Goal: Task Accomplishment & Management: Complete application form

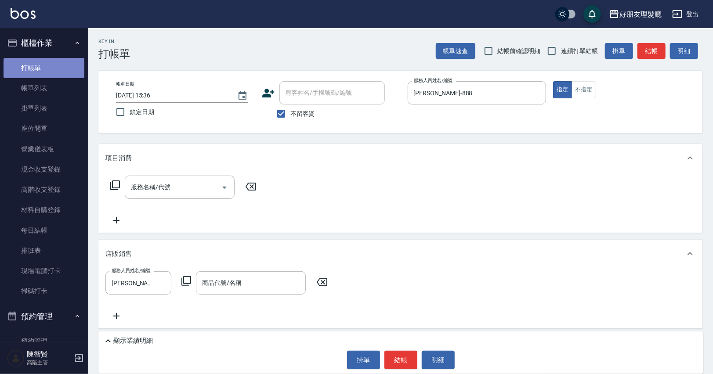
click at [64, 72] on link "打帳單" at bounding box center [44, 68] width 81 height 20
click at [75, 72] on link "打帳單" at bounding box center [44, 68] width 81 height 20
click at [534, 92] on icon "Clear" at bounding box center [536, 93] width 9 height 9
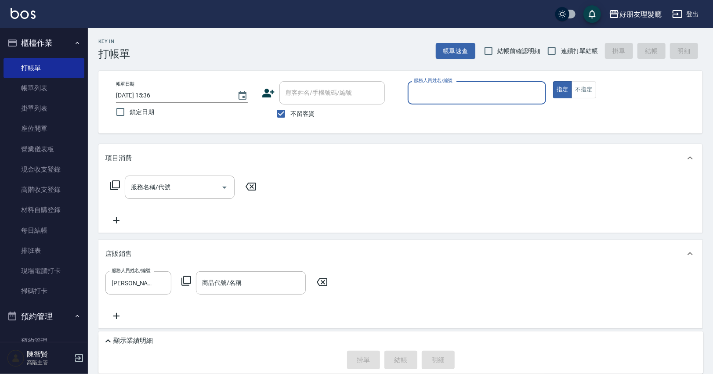
click at [512, 95] on input "服務人員姓名/編號" at bounding box center [477, 92] width 131 height 15
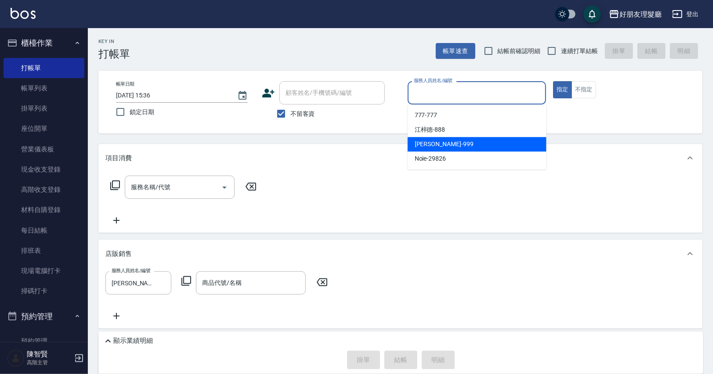
click at [484, 139] on div "[PERSON_NAME] -999" at bounding box center [477, 144] width 139 height 14
type input "阿賢-999"
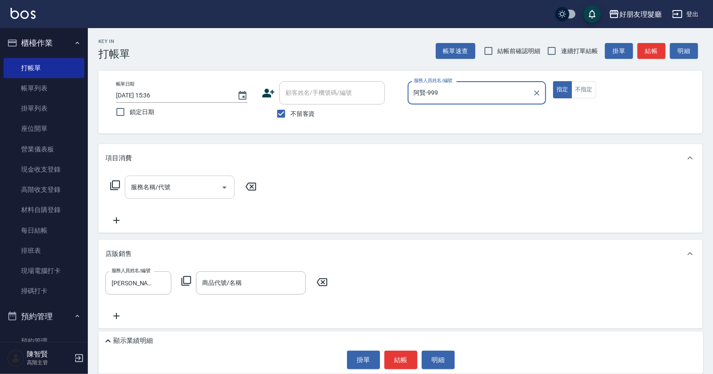
click at [224, 185] on icon "Open" at bounding box center [224, 187] width 11 height 11
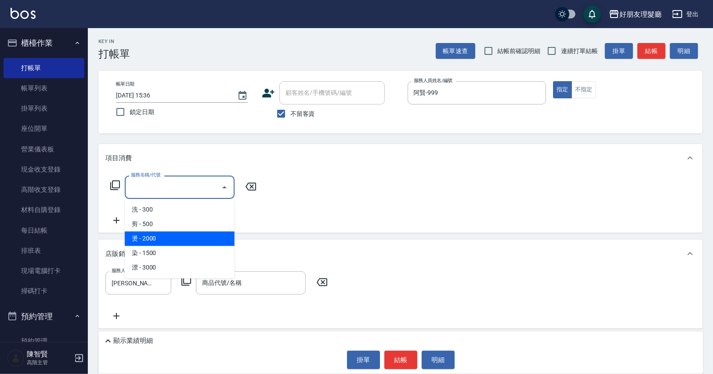
click at [272, 217] on div "服務名稱/代號 服務名稱/代號" at bounding box center [400, 202] width 604 height 61
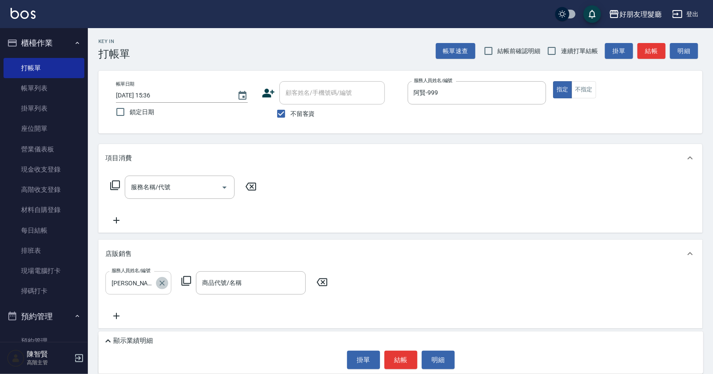
click at [157, 282] on button "Clear" at bounding box center [162, 283] width 12 height 12
click at [156, 281] on input "服務人員姓名/編號" at bounding box center [138, 282] width 58 height 15
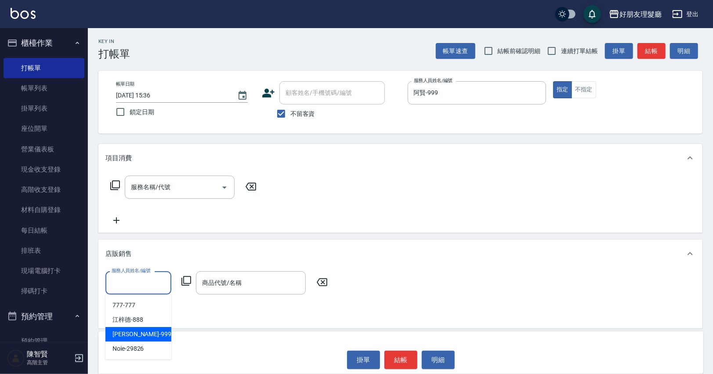
click at [156, 331] on div "[PERSON_NAME] -999" at bounding box center [138, 334] width 66 height 14
type input "阿賢-999"
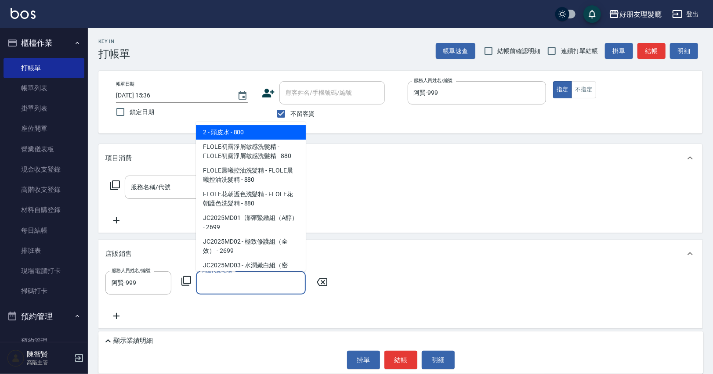
click at [245, 283] on input "商品代號/名稱" at bounding box center [251, 282] width 102 height 15
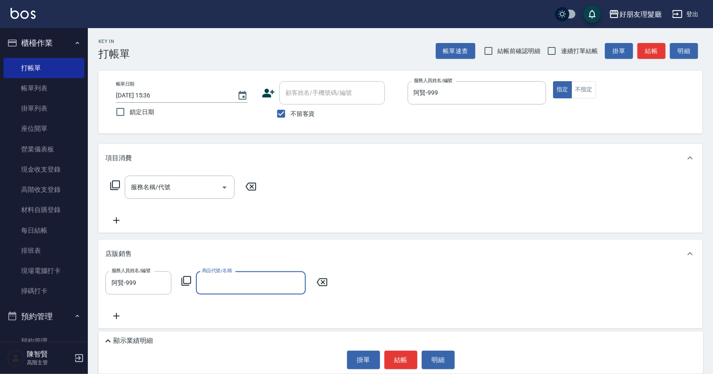
click at [262, 282] on input "商品代號/名稱" at bounding box center [251, 282] width 102 height 15
type input "f"
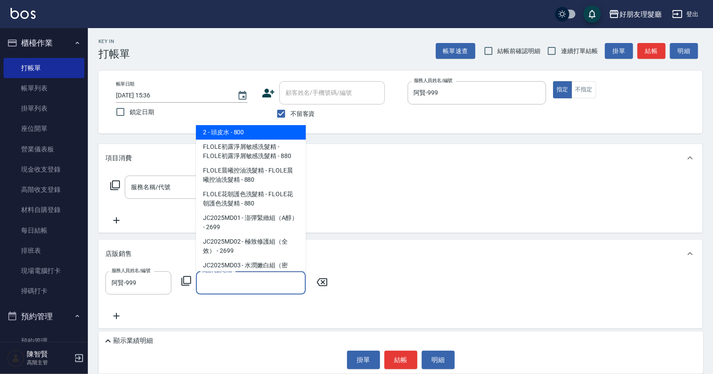
type input "ㄎ"
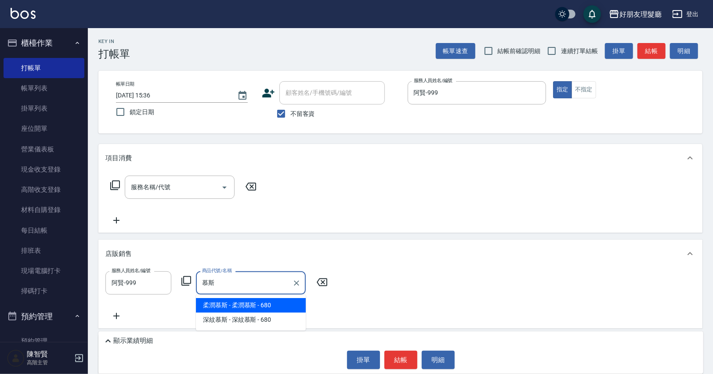
click at [278, 305] on span "柔潤慕斯 - 柔潤慕斯 - 680" at bounding box center [251, 305] width 110 height 14
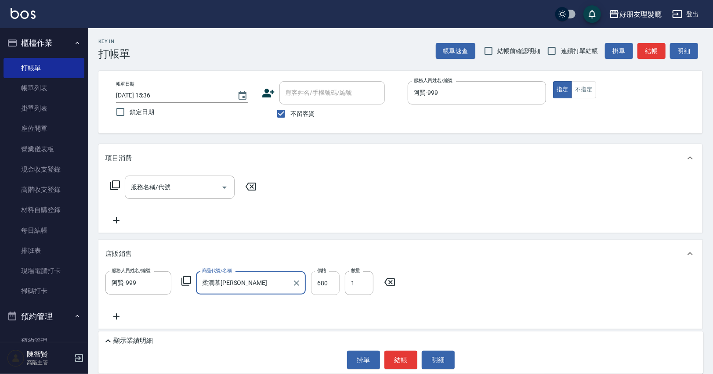
type input "柔潤慕[PERSON_NAME]"
click at [326, 282] on input "680" at bounding box center [325, 283] width 29 height 24
type input "700"
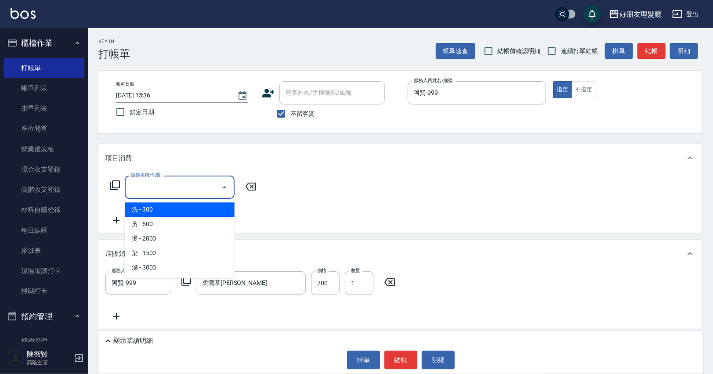
click at [171, 190] on input "服務名稱/代號" at bounding box center [173, 187] width 89 height 15
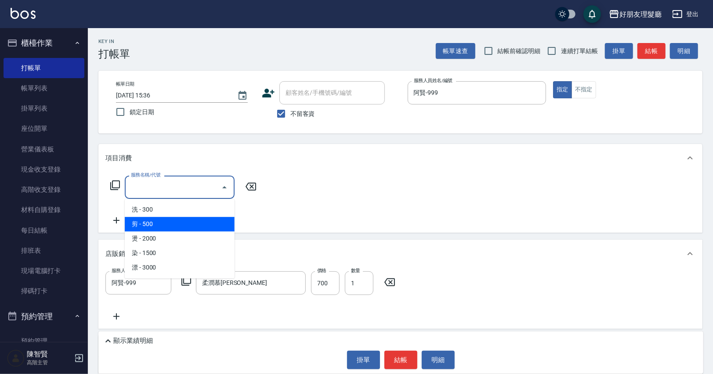
click at [175, 222] on span "剪 - 500" at bounding box center [180, 224] width 110 height 14
type input "剪(2)"
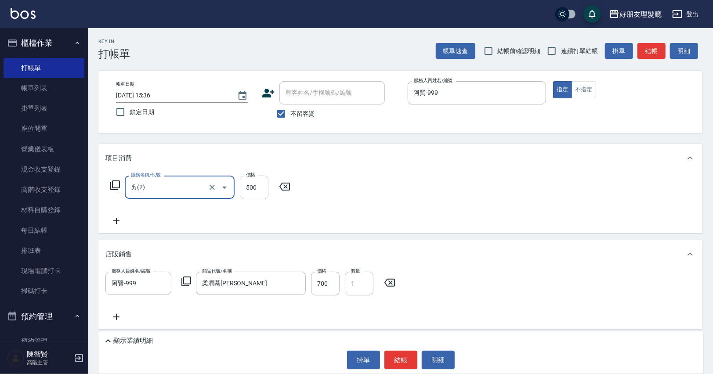
click at [264, 190] on input "500" at bounding box center [254, 188] width 29 height 24
type input "600"
drag, startPoint x: 130, startPoint y: 221, endPoint x: 118, endPoint y: 220, distance: 12.8
click at [130, 221] on div "服務名稱/代號 剪(2) 服務名稱/代號 價格 600 價格" at bounding box center [200, 201] width 190 height 51
click at [93, 219] on div "Key In 打帳單 帳單速查 結帳前確認明細 連續打單結帳 掛單 結帳 明細 帳單日期 [DATE] 15:36 鎖定日期 顧客姓名/手機號碼/編號 顧客姓…" at bounding box center [400, 238] width 625 height 420
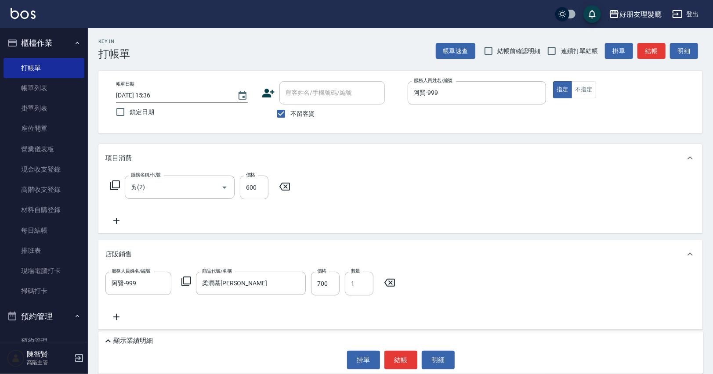
click at [118, 221] on icon at bounding box center [116, 221] width 6 height 6
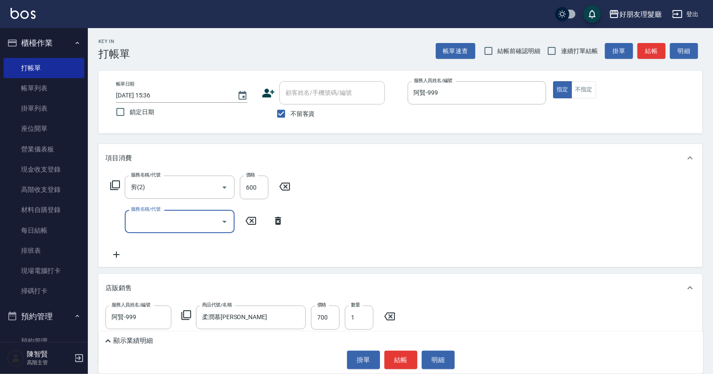
click at [135, 220] on input "服務名稱/代號" at bounding box center [173, 221] width 89 height 15
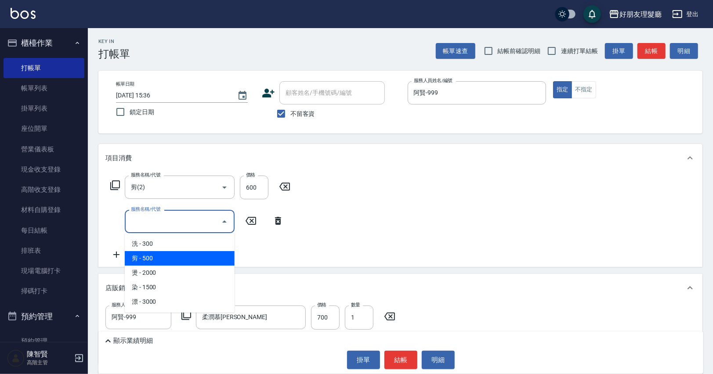
click at [151, 258] on span "剪 - 500" at bounding box center [180, 258] width 110 height 14
type input "剪(2)"
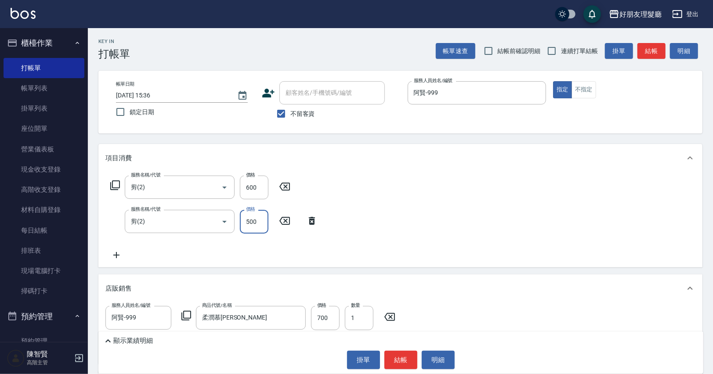
click at [246, 227] on input "500" at bounding box center [254, 222] width 29 height 24
type input "600"
click at [114, 253] on icon at bounding box center [116, 255] width 22 height 11
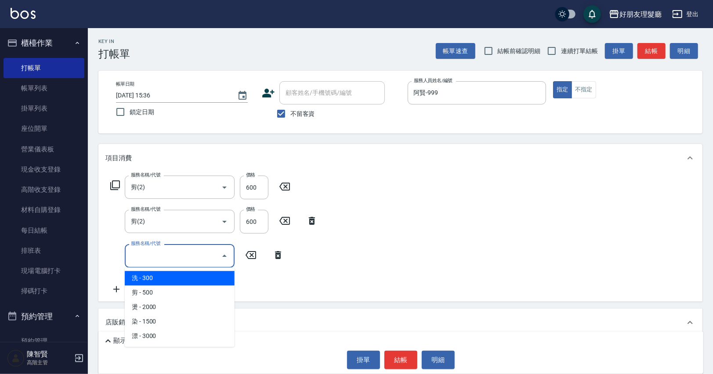
click at [148, 256] on input "服務名稱/代號" at bounding box center [173, 255] width 89 height 15
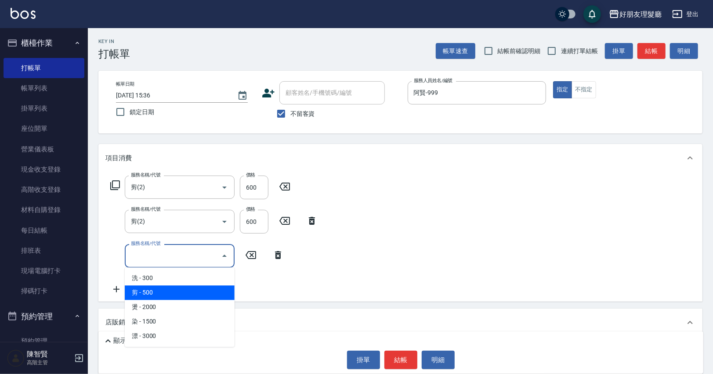
click at [152, 289] on span "剪 - 500" at bounding box center [180, 292] width 110 height 14
type input "剪(2)"
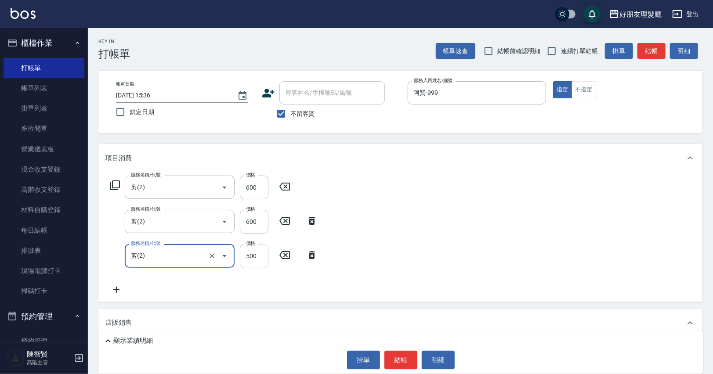
click at [257, 254] on input "500" at bounding box center [254, 256] width 29 height 24
type input "600"
drag, startPoint x: 128, startPoint y: 292, endPoint x: 116, endPoint y: 292, distance: 11.4
click at [128, 292] on div "服務名稱/代號 剪(2) 服務名稱/代號 價格 600 價格 服務名稱/代號 剪(2) 服務名稱/代號 價格 600 價格 服務名稱/代號 剪(2) 服務名稱…" at bounding box center [213, 235] width 217 height 119
click at [113, 292] on icon at bounding box center [116, 290] width 22 height 11
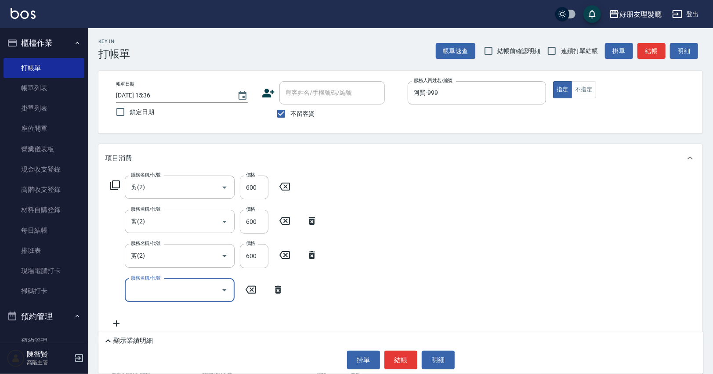
click at [167, 287] on input "服務名稱/代號" at bounding box center [173, 290] width 89 height 15
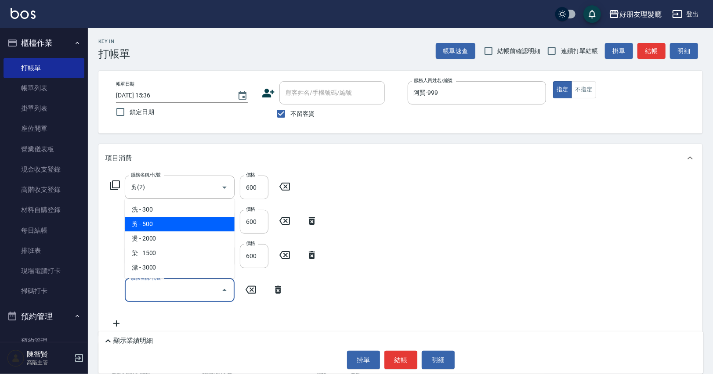
click at [166, 230] on span "剪 - 500" at bounding box center [180, 224] width 110 height 14
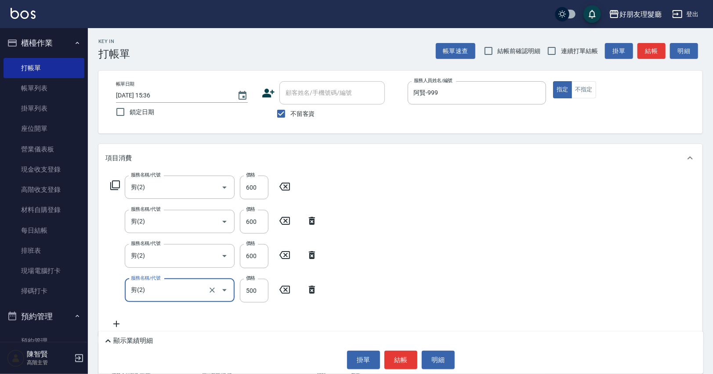
click at [226, 292] on icon "Open" at bounding box center [224, 290] width 11 height 11
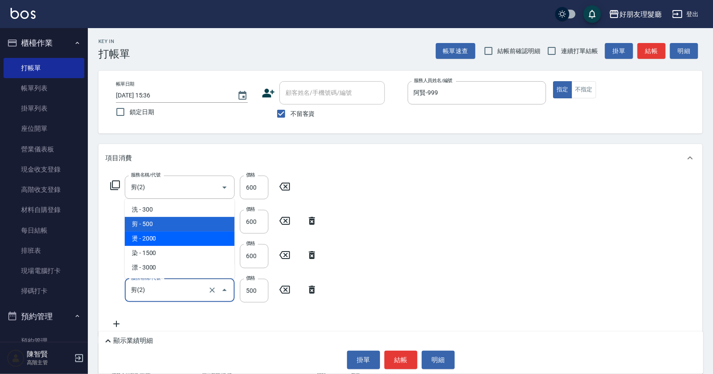
click at [190, 241] on span "燙 - 2000" at bounding box center [180, 238] width 110 height 14
type input "燙(3)"
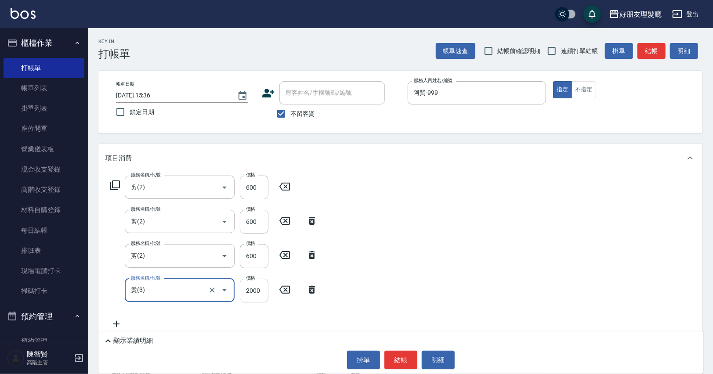
click at [258, 292] on input "2000" at bounding box center [254, 291] width 29 height 24
type input "2500"
click at [225, 320] on div "服務名稱/代號 剪(2) 服務名稱/代號 價格 600 價格 服務名稱/代號 剪(2) 服務名稱/代號 價格 600 價格 服務名稱/代號 剪(2) 服務名稱…" at bounding box center [213, 253] width 217 height 154
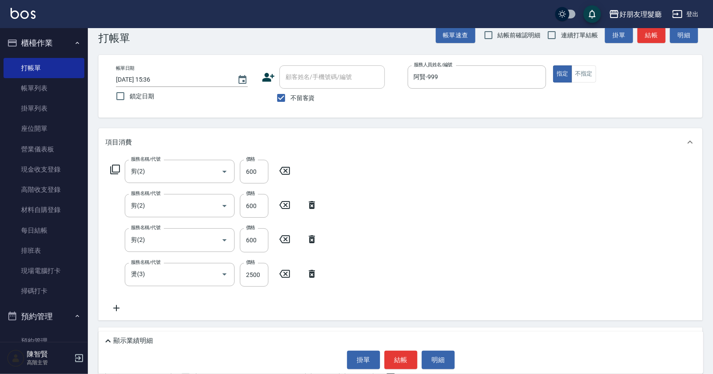
scroll to position [16, 0]
click at [120, 307] on icon at bounding box center [116, 308] width 22 height 11
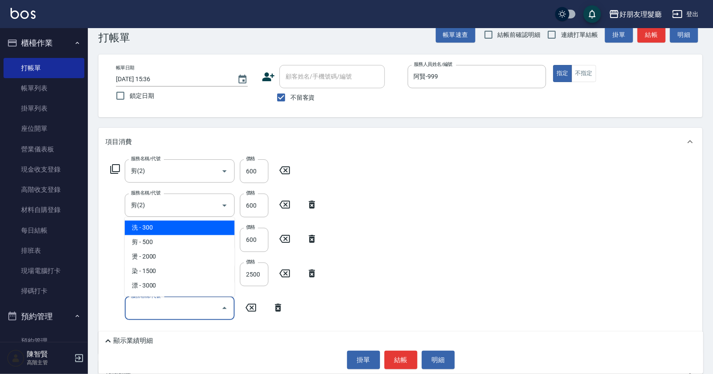
click at [165, 303] on input "服務名稱/代號" at bounding box center [173, 308] width 89 height 15
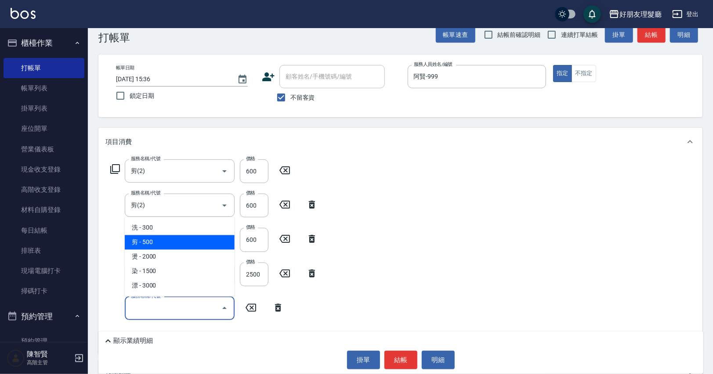
click at [161, 246] on span "剪 - 500" at bounding box center [180, 242] width 110 height 14
type input "剪(2)"
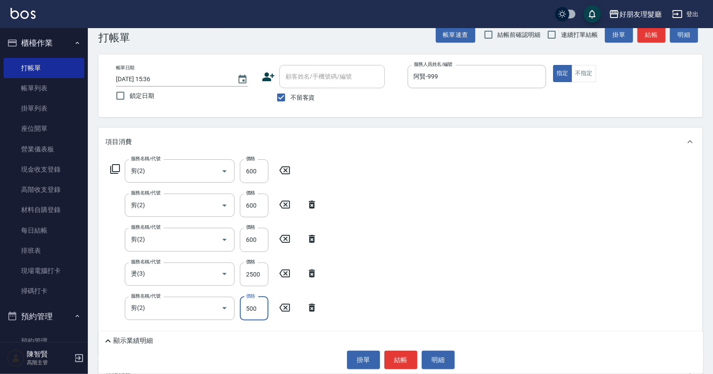
click at [253, 310] on input "500" at bounding box center [254, 309] width 29 height 24
type input "1400"
click at [372, 251] on div "服務名稱/代號 剪(2) 服務名稱/代號 價格 600 價格 服務名稱/代號 剪(2) 服務名稱/代號 價格 600 價格 服務名稱/代號 剪(2) 服務名稱…" at bounding box center [400, 255] width 604 height 199
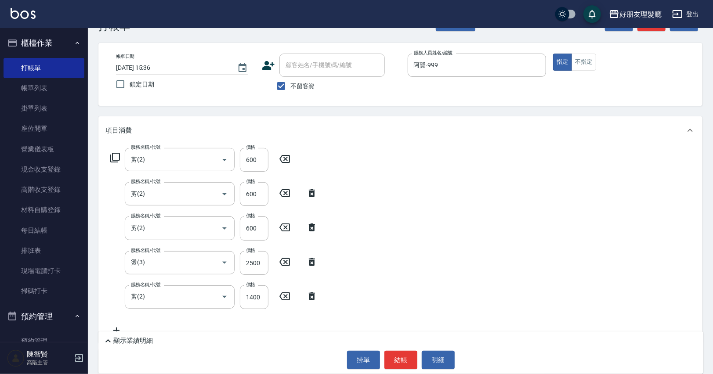
scroll to position [34, 0]
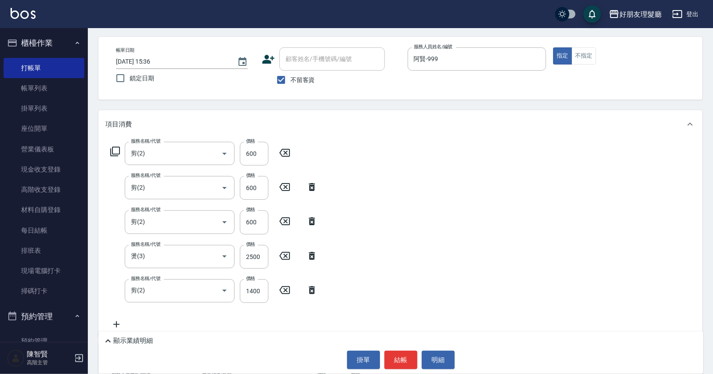
click at [120, 322] on icon at bounding box center [116, 324] width 22 height 11
click at [155, 312] on label "服務名稱/代號" at bounding box center [145, 313] width 29 height 7
click at [155, 318] on input "服務名稱/代號" at bounding box center [173, 325] width 89 height 15
click at [162, 326] on input "服務名稱/代號" at bounding box center [173, 325] width 89 height 15
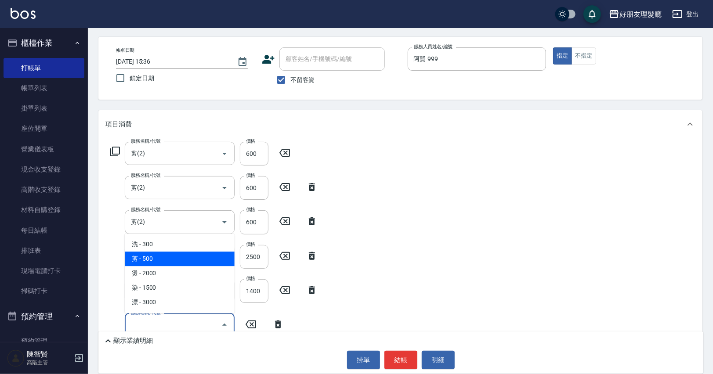
click at [163, 263] on span "剪 - 500" at bounding box center [180, 259] width 110 height 14
type input "剪(2)"
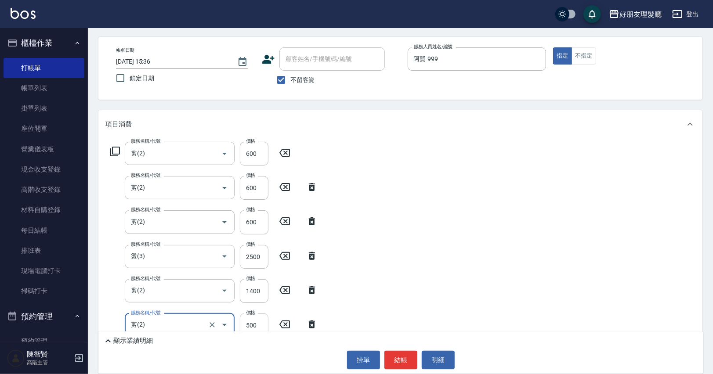
click at [257, 320] on input "500" at bounding box center [254, 326] width 29 height 24
drag, startPoint x: 264, startPoint y: 322, endPoint x: 240, endPoint y: 321, distance: 23.7
click at [240, 321] on input "500" at bounding box center [254, 326] width 29 height 24
type input "1200"
click at [447, 228] on div "服務名稱/代號 剪(2) 服務名稱/代號 價格 600 價格 服務名稱/代號 剪(2) 服務名稱/代號 價格 600 價格 服務名稱/代號 剪(2) 服務名稱…" at bounding box center [400, 254] width 604 height 233
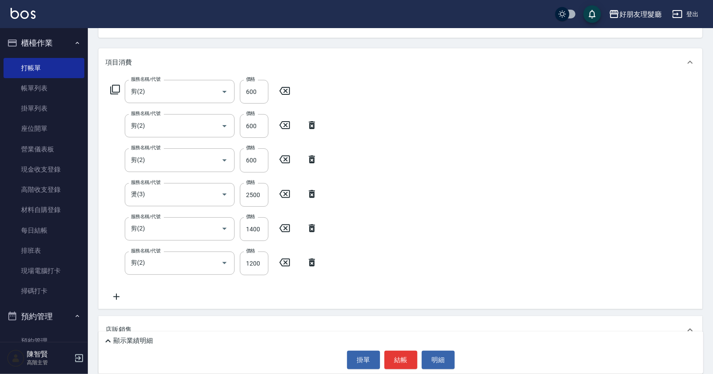
scroll to position [99, 0]
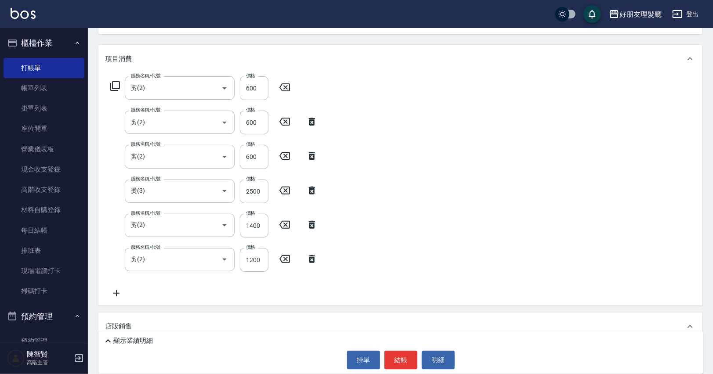
click at [119, 293] on icon at bounding box center [116, 293] width 22 height 11
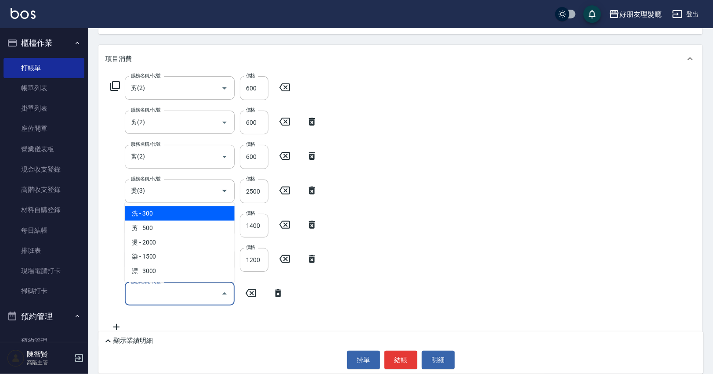
click at [170, 292] on input "服務名稱/代號" at bounding box center [173, 293] width 89 height 15
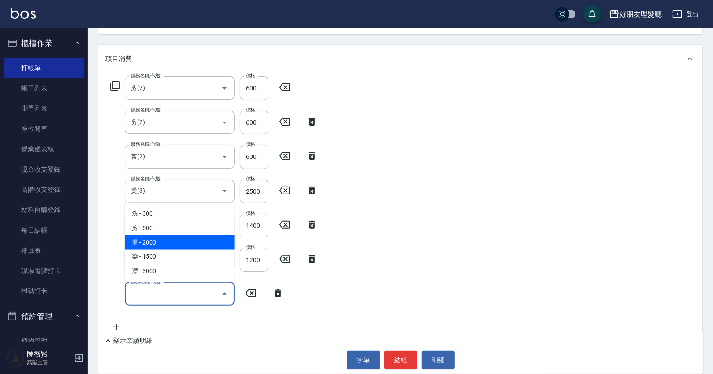
click at [168, 246] on span "燙 - 2000" at bounding box center [180, 242] width 110 height 14
type input "燙(3)"
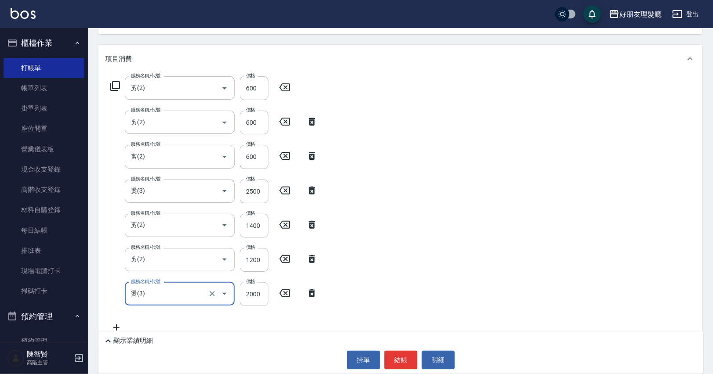
click at [258, 296] on input "2000" at bounding box center [254, 294] width 29 height 24
type input "3000"
click at [433, 240] on div "服務名稱/代號 剪(2) 服務名稱/代號 價格 600 價格 服務名稱/代號 剪(2) 服務名稱/代號 價格 600 價格 服務名稱/代號 剪(2) 服務名稱…" at bounding box center [400, 206] width 604 height 267
click at [409, 360] on button "結帳" at bounding box center [400, 360] width 33 height 18
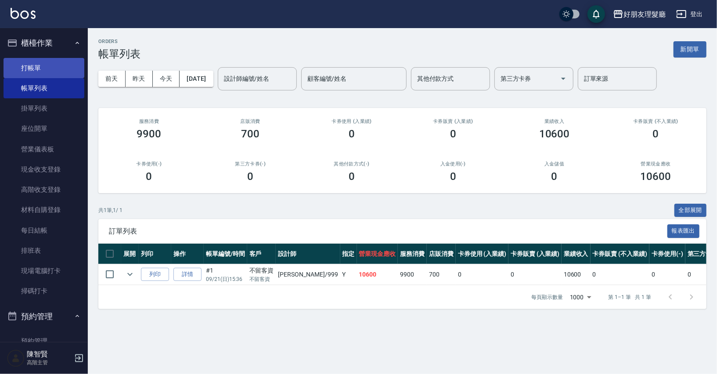
click at [54, 76] on link "打帳單" at bounding box center [44, 68] width 81 height 20
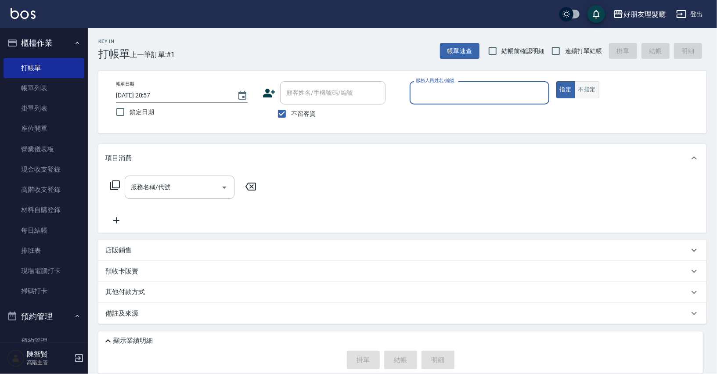
click at [582, 90] on button "不指定" at bounding box center [587, 89] width 25 height 17
click at [517, 92] on input "服務人員姓名/編號" at bounding box center [480, 92] width 132 height 15
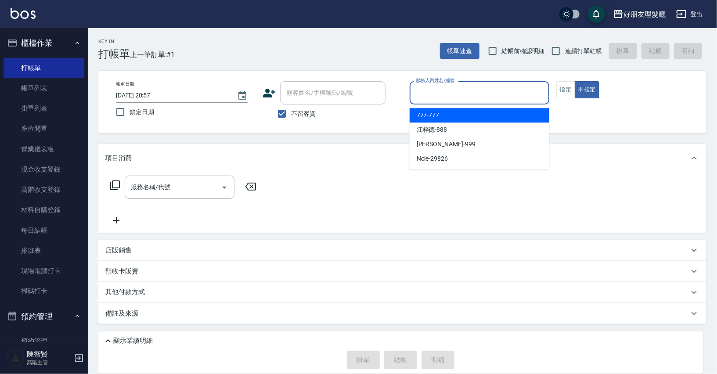
click at [496, 115] on div "777 -777" at bounding box center [480, 115] width 140 height 14
type input "777-777"
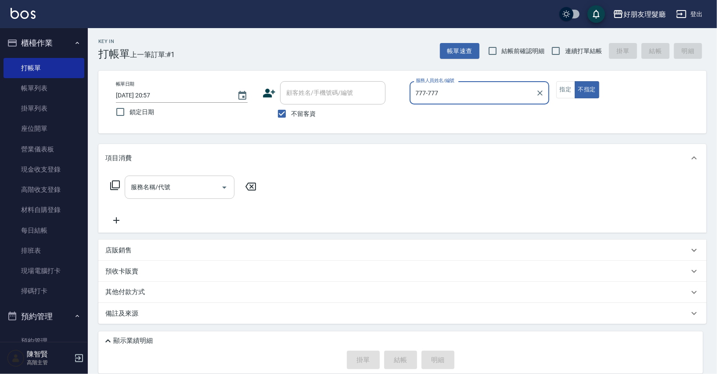
click at [222, 183] on icon "Open" at bounding box center [224, 187] width 11 height 11
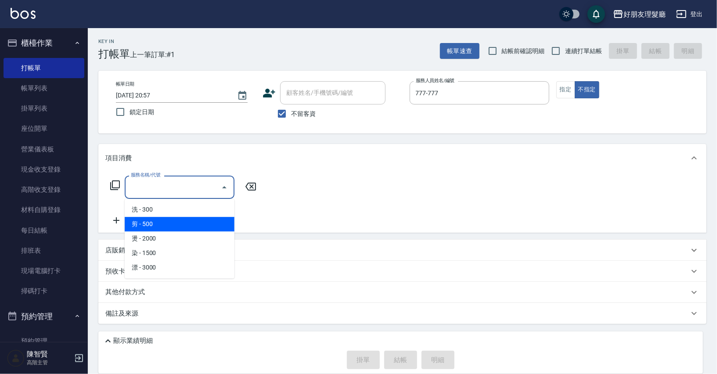
click at [213, 226] on span "剪 - 500" at bounding box center [180, 224] width 110 height 14
type input "剪(2)"
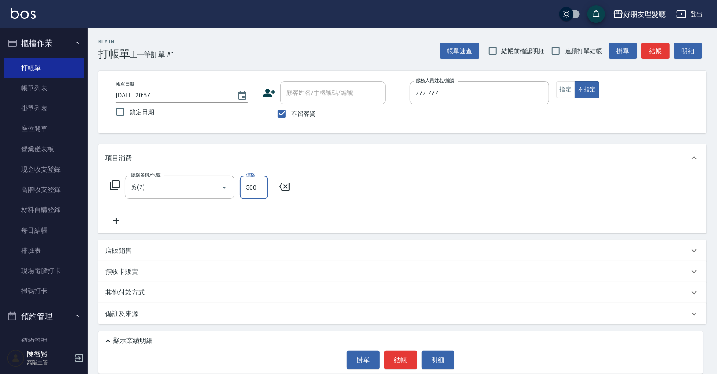
click at [257, 193] on input "500" at bounding box center [254, 188] width 29 height 24
type input "600"
click at [118, 215] on div "服務名稱/代號 剪(2) 服務名稱/代號 價格 600 價格" at bounding box center [200, 201] width 190 height 51
click at [118, 217] on icon at bounding box center [116, 221] width 22 height 11
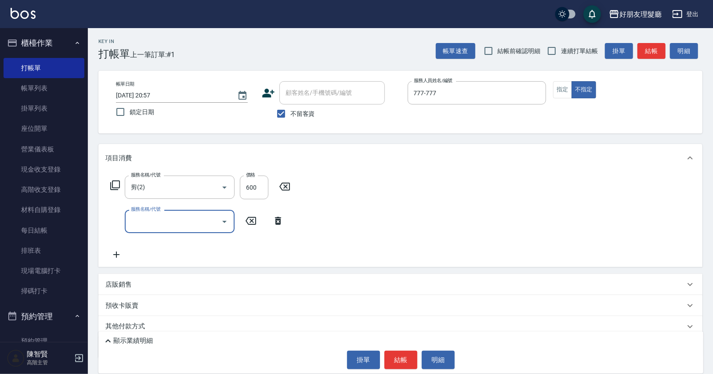
click at [154, 223] on input "服務名稱/代號" at bounding box center [173, 221] width 89 height 15
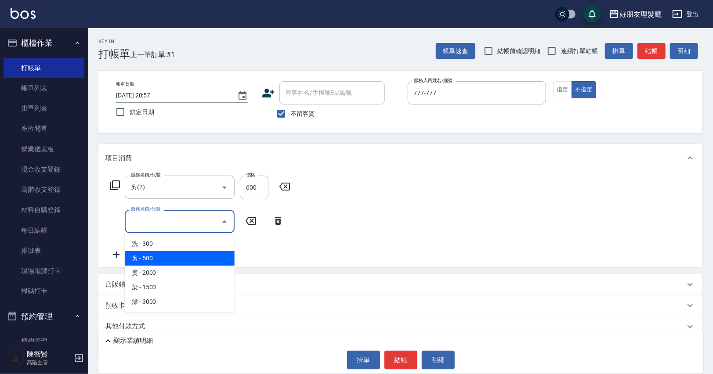
click at [157, 255] on span "剪 - 500" at bounding box center [180, 258] width 110 height 14
type input "剪(2)"
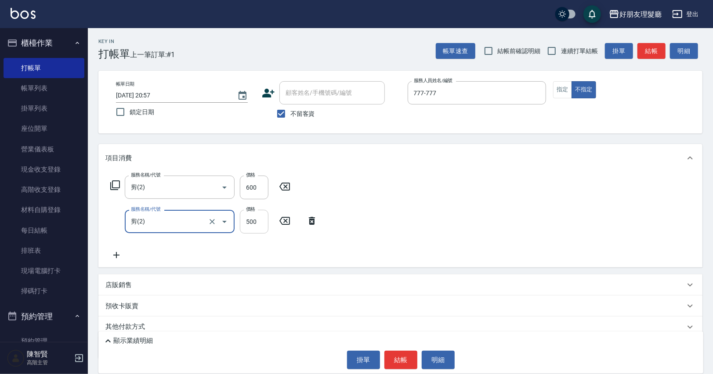
click at [256, 222] on input "500" at bounding box center [254, 222] width 29 height 24
type input "1800"
click at [401, 351] on button "結帳" at bounding box center [400, 360] width 33 height 18
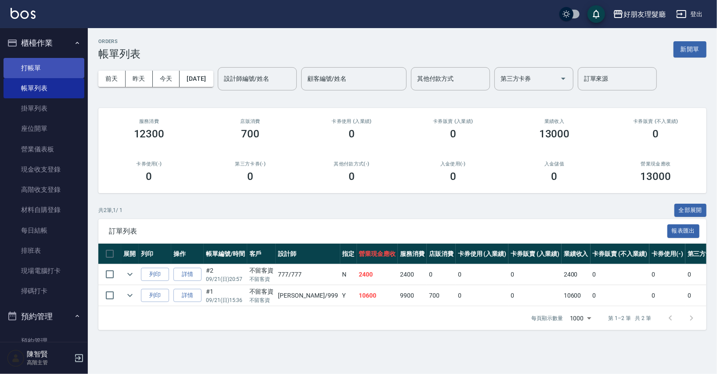
click at [45, 69] on link "打帳單" at bounding box center [44, 68] width 81 height 20
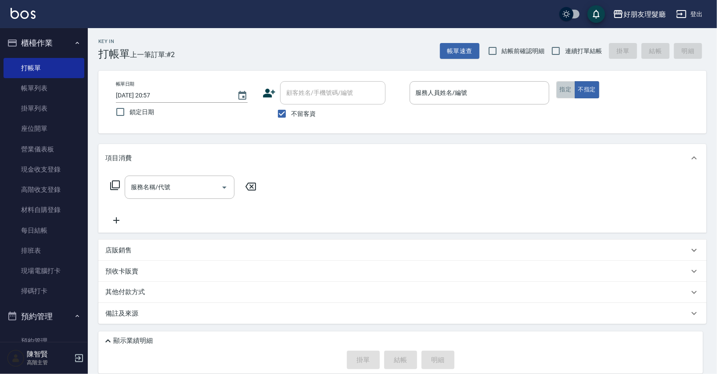
click at [563, 90] on button "指定" at bounding box center [565, 89] width 19 height 17
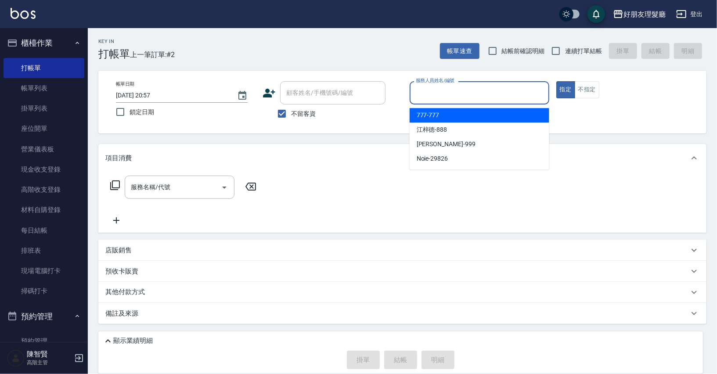
click at [510, 99] on input "服務人員姓名/編號" at bounding box center [480, 92] width 132 height 15
click at [498, 120] on div "777 -777" at bounding box center [480, 115] width 140 height 14
type input "777-777"
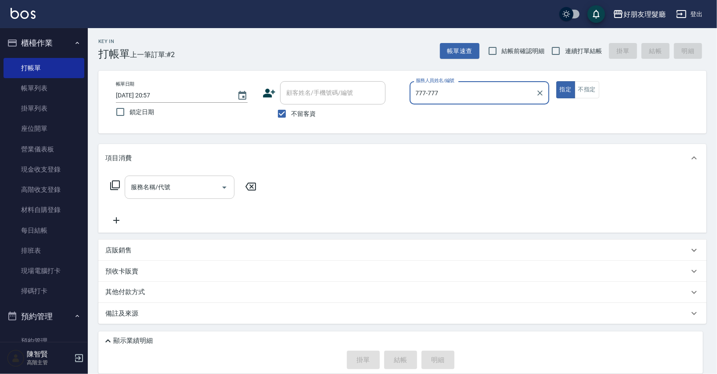
click at [216, 182] on input "服務名稱/代號" at bounding box center [173, 187] width 89 height 15
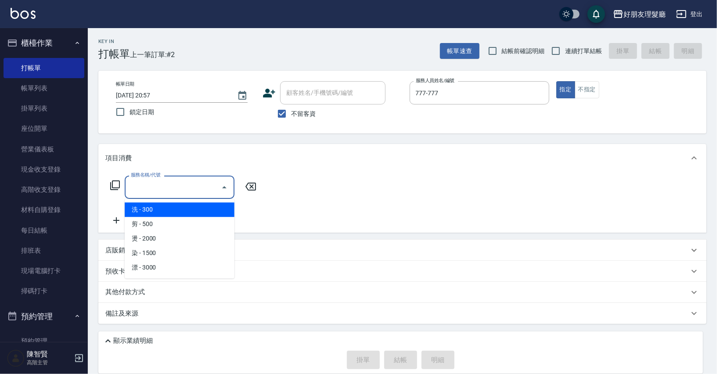
click at [202, 210] on span "洗 - 300" at bounding box center [180, 209] width 110 height 14
type input "洗(1)"
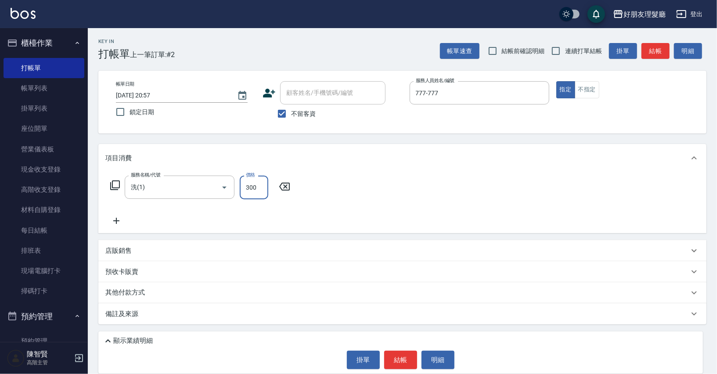
click at [263, 193] on input "300" at bounding box center [254, 188] width 29 height 24
type input "100"
click at [403, 358] on button "結帳" at bounding box center [400, 360] width 33 height 18
